Goal: Task Accomplishment & Management: Use online tool/utility

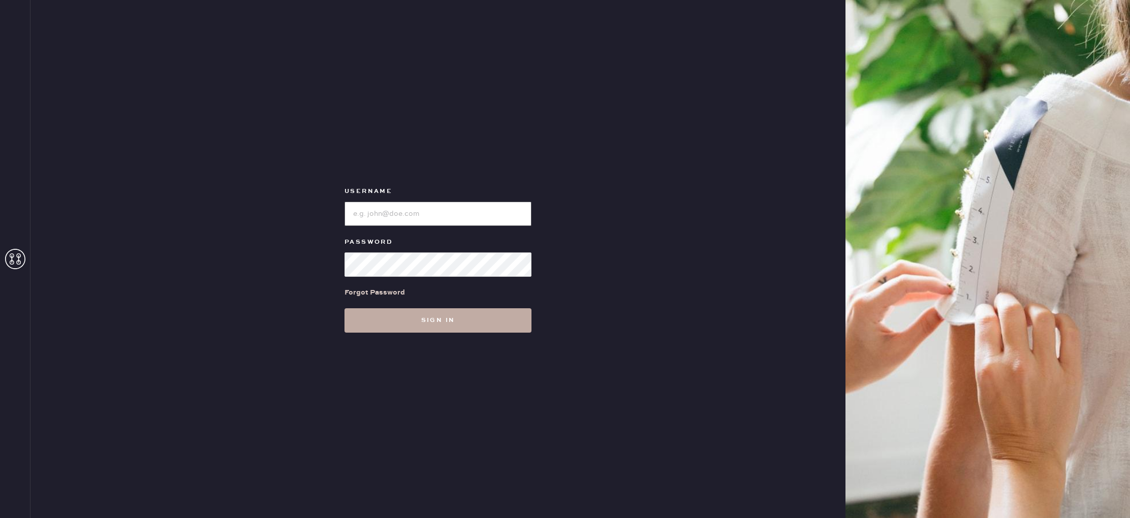
type input "reformationbeverlyhills"
click at [383, 321] on button "Sign in" at bounding box center [438, 321] width 187 height 24
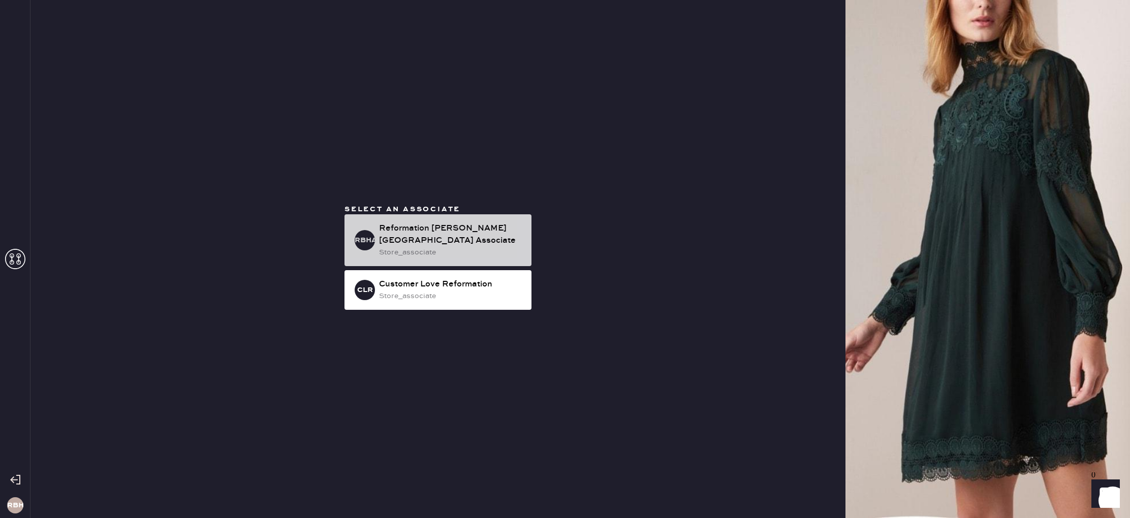
click at [406, 247] on div "store_associate" at bounding box center [451, 252] width 144 height 11
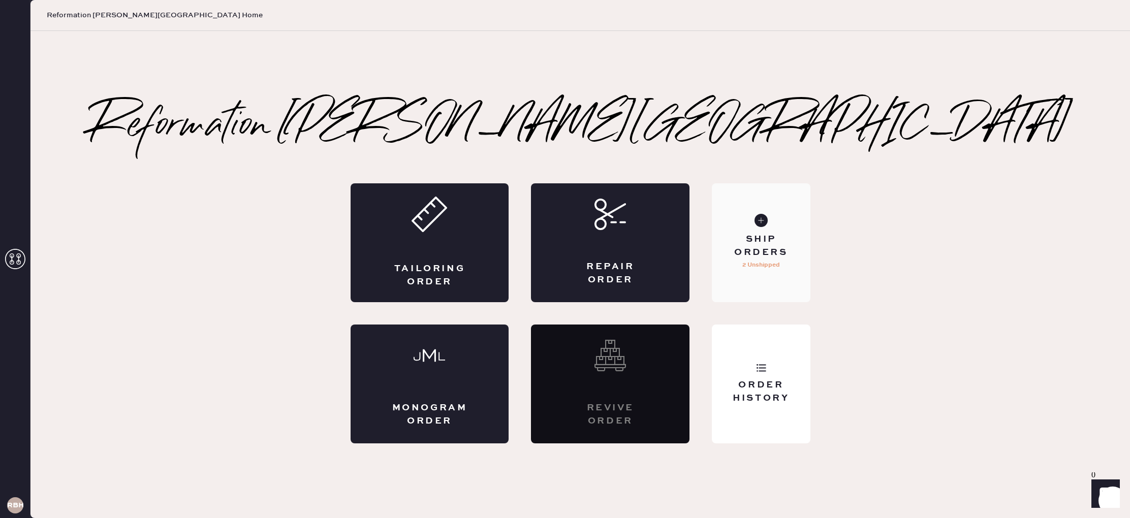
click at [762, 245] on div "Ship Orders" at bounding box center [761, 245] width 82 height 25
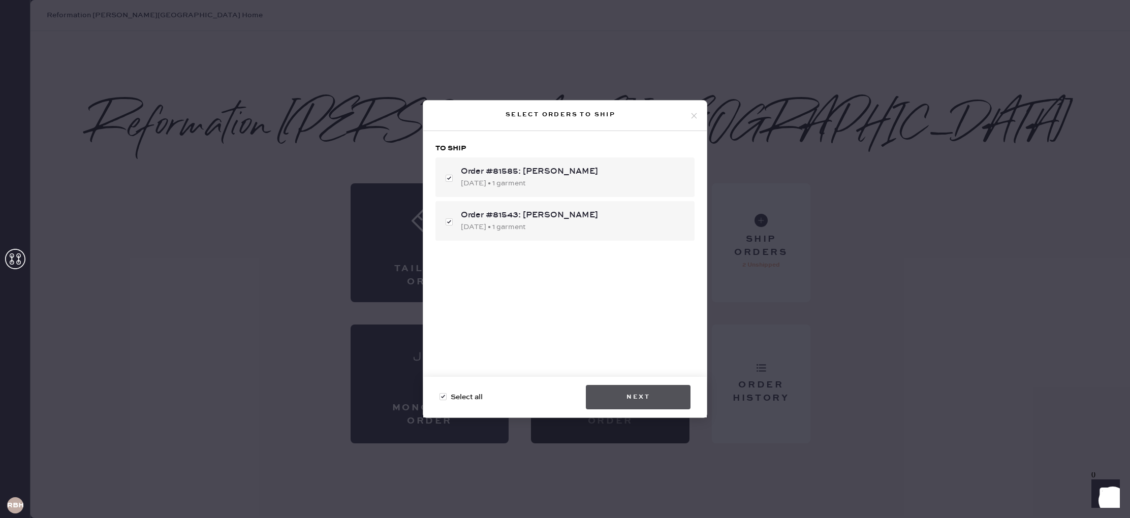
click at [652, 394] on button "Next" at bounding box center [638, 397] width 105 height 24
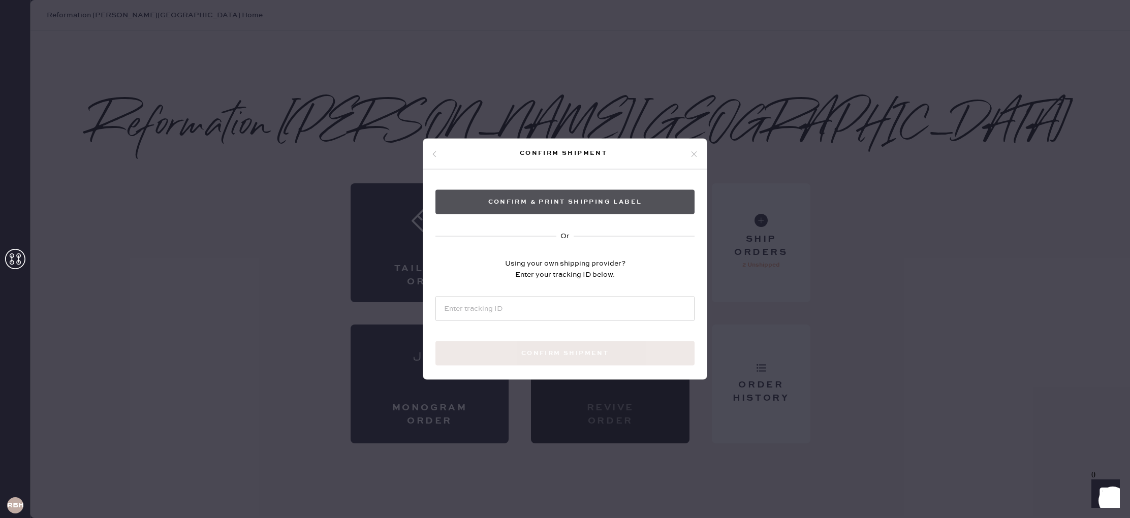
click at [554, 203] on button "Confirm & Print shipping label" at bounding box center [565, 202] width 259 height 24
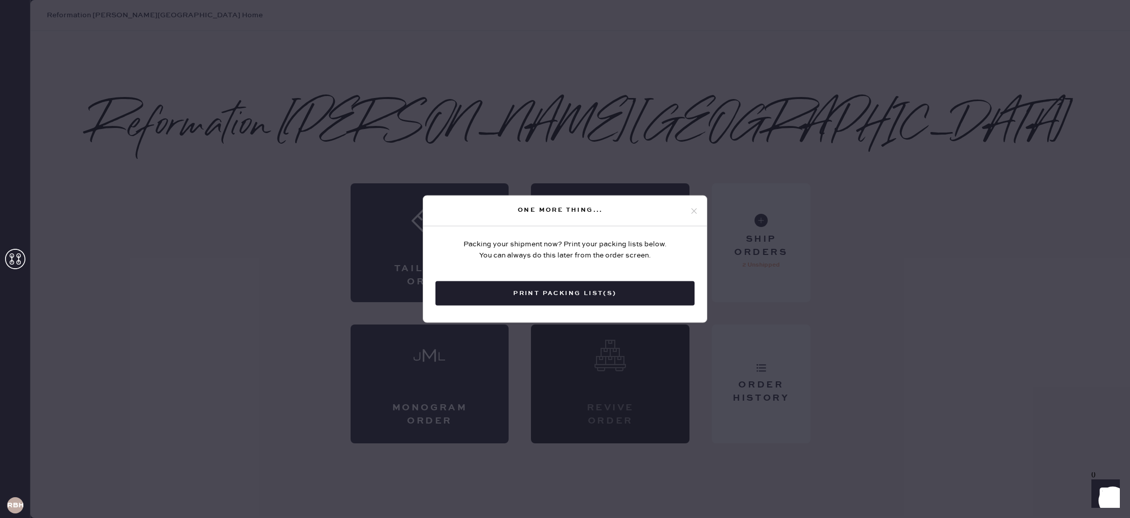
click at [563, 291] on button "Print Packing List(s)" at bounding box center [565, 294] width 259 height 24
